Goal: Transaction & Acquisition: Download file/media

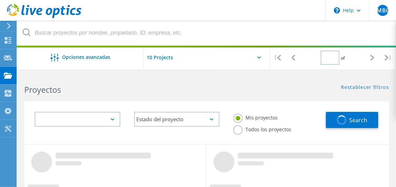
type input "1"
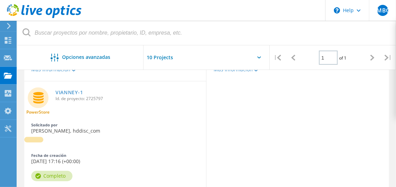
scroll to position [517, 0]
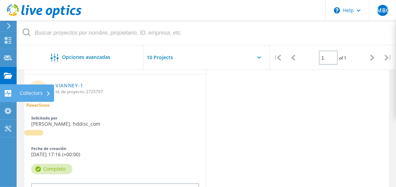
click at [24, 91] on div "Collectors" at bounding box center [35, 93] width 31 height 5
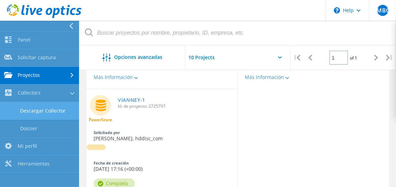
click at [47, 108] on link "Descargar Collector" at bounding box center [39, 111] width 79 height 18
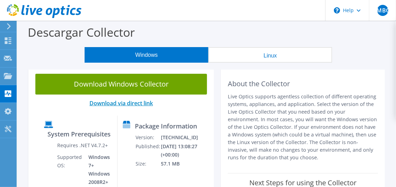
click at [142, 104] on link "Download via direct link" at bounding box center [120, 103] width 63 height 8
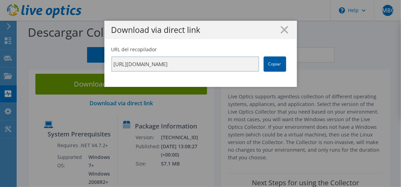
click at [267, 69] on link "Copiar" at bounding box center [274, 64] width 23 height 15
click at [276, 64] on link "Copiar" at bounding box center [274, 64] width 23 height 15
click at [284, 27] on line at bounding box center [284, 29] width 7 height 7
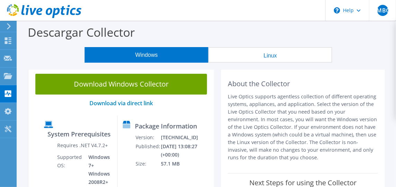
click at [275, 52] on button "Linux" at bounding box center [270, 55] width 124 height 16
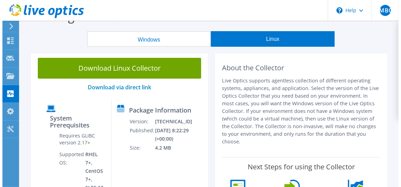
scroll to position [16, 0]
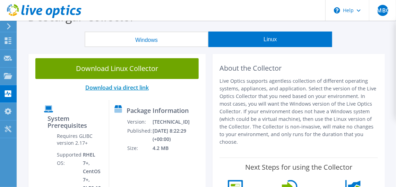
click at [138, 88] on link "Download via direct link" at bounding box center [116, 88] width 63 height 8
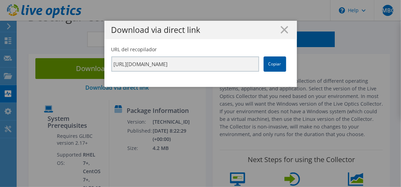
click at [268, 67] on link "Copiar" at bounding box center [274, 64] width 23 height 15
